Goal: Information Seeking & Learning: Check status

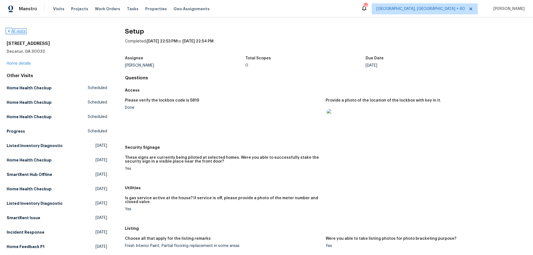
click at [24, 32] on link "All visits" at bounding box center [16, 31] width 19 height 4
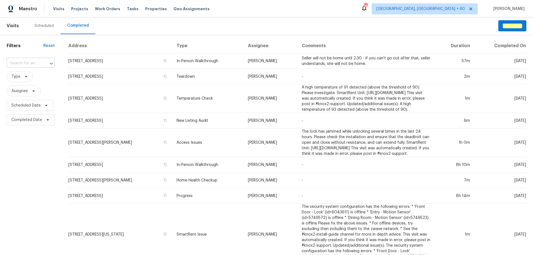
click at [28, 64] on input "text" at bounding box center [23, 63] width 33 height 9
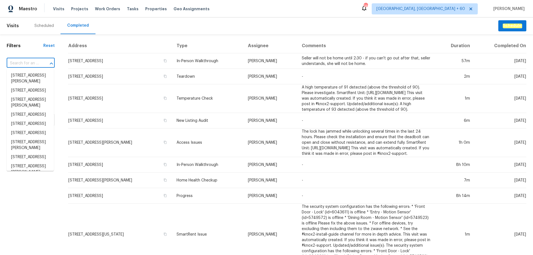
paste input "[STREET_ADDRESS]"
type input "[STREET_ADDRESS]"
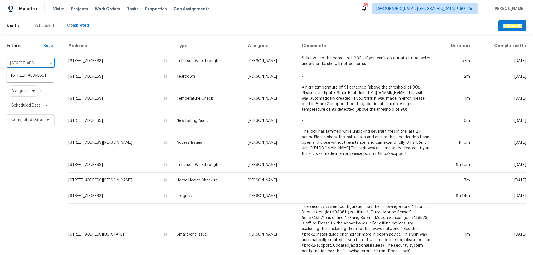
scroll to position [0, 39]
click at [27, 79] on li "[STREET_ADDRESS]" at bounding box center [30, 75] width 47 height 9
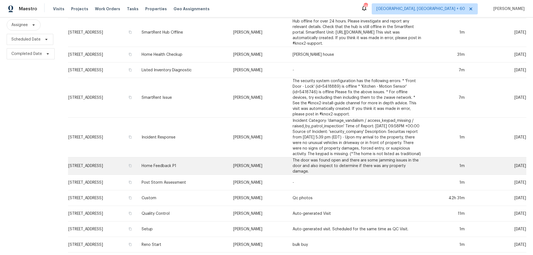
scroll to position [109, 0]
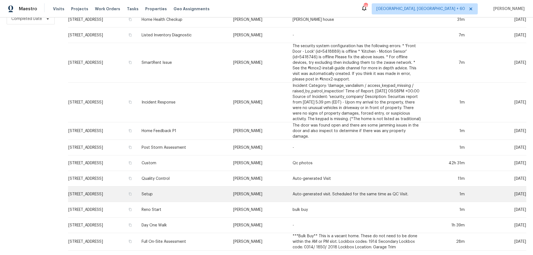
click at [200, 193] on td "Setup" at bounding box center [183, 195] width 92 height 16
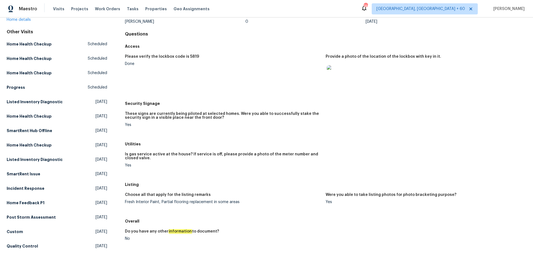
scroll to position [107, 0]
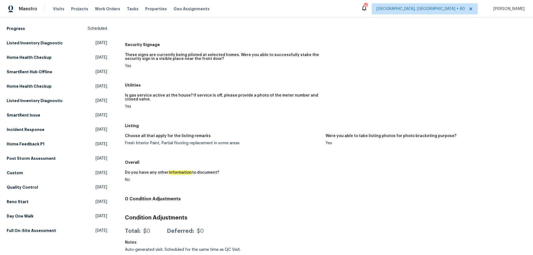
click at [159, 141] on div "Fresh Interior Paint, Partial flooring replacement in some areas" at bounding box center [223, 143] width 196 height 4
copy div "Fresh Interior Paint, Partial flooring replacement in some areas"
